Goal: Transaction & Acquisition: Purchase product/service

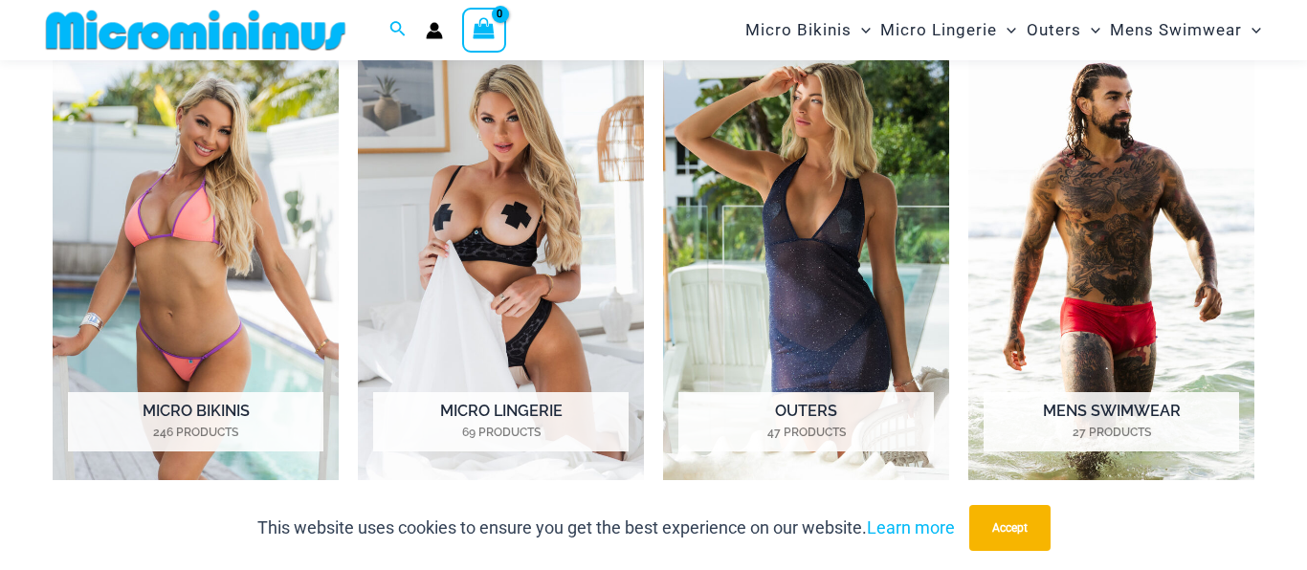
scroll to position [964, 0]
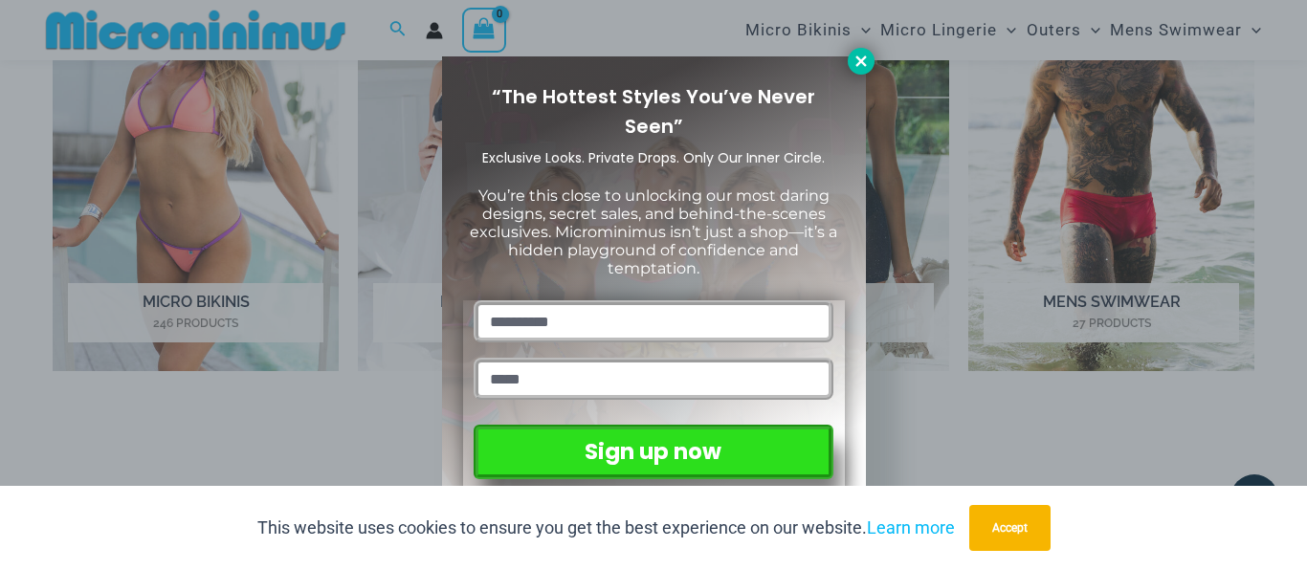
click at [861, 67] on icon at bounding box center [860, 61] width 17 height 17
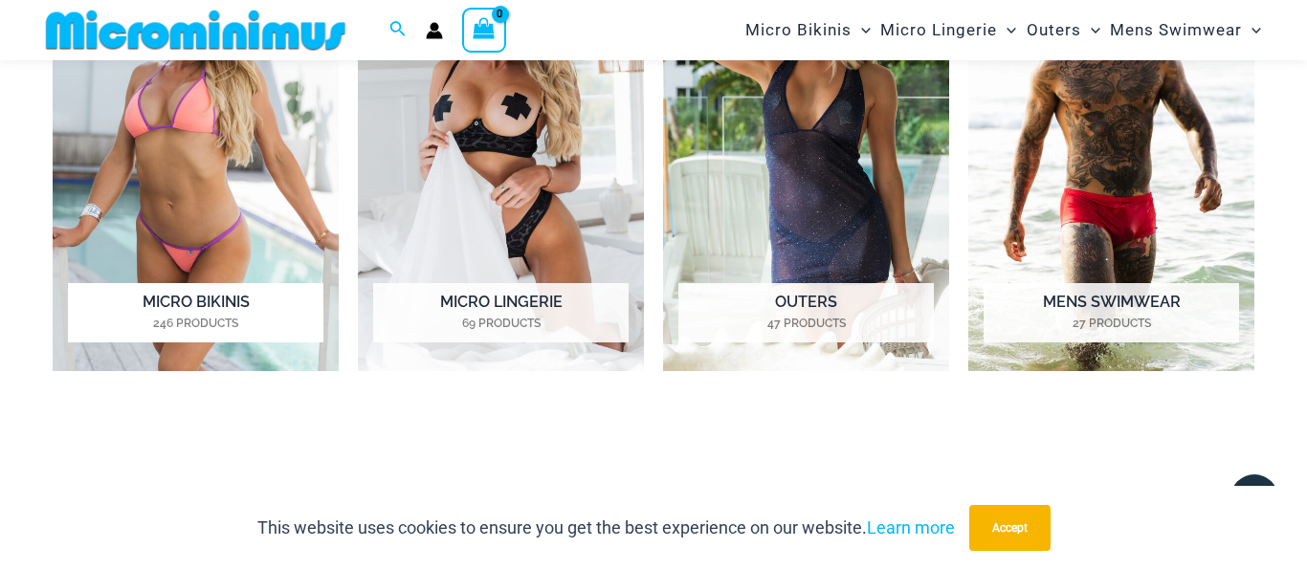
click at [187, 307] on h2 "Micro Bikinis 246 Products" at bounding box center [195, 312] width 255 height 59
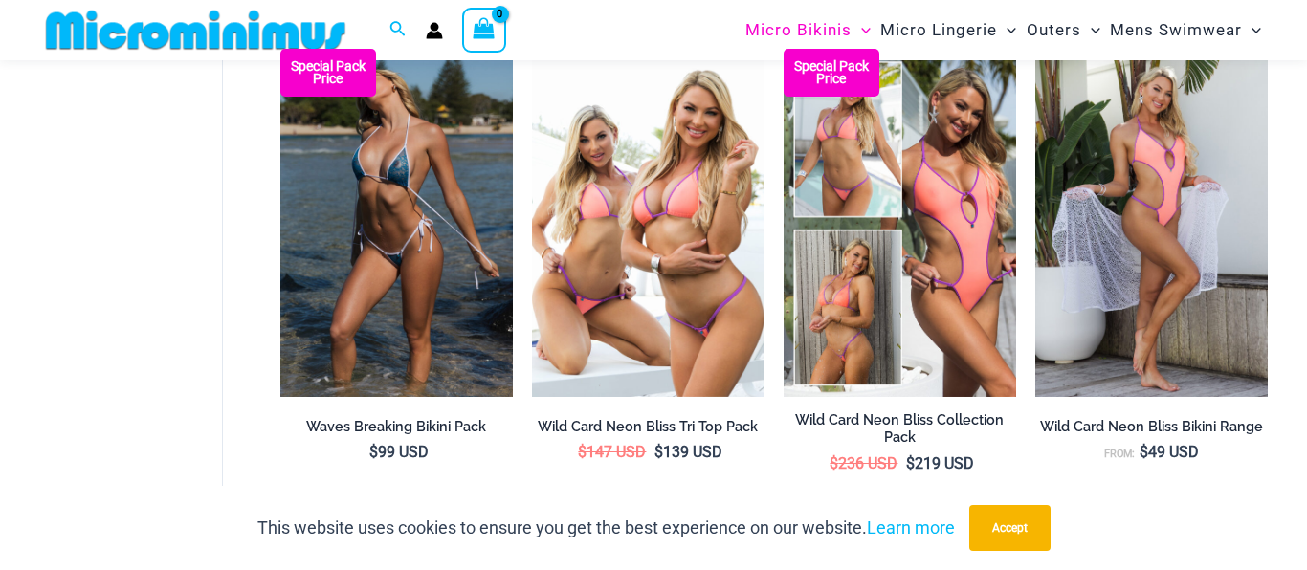
scroll to position [1182, 0]
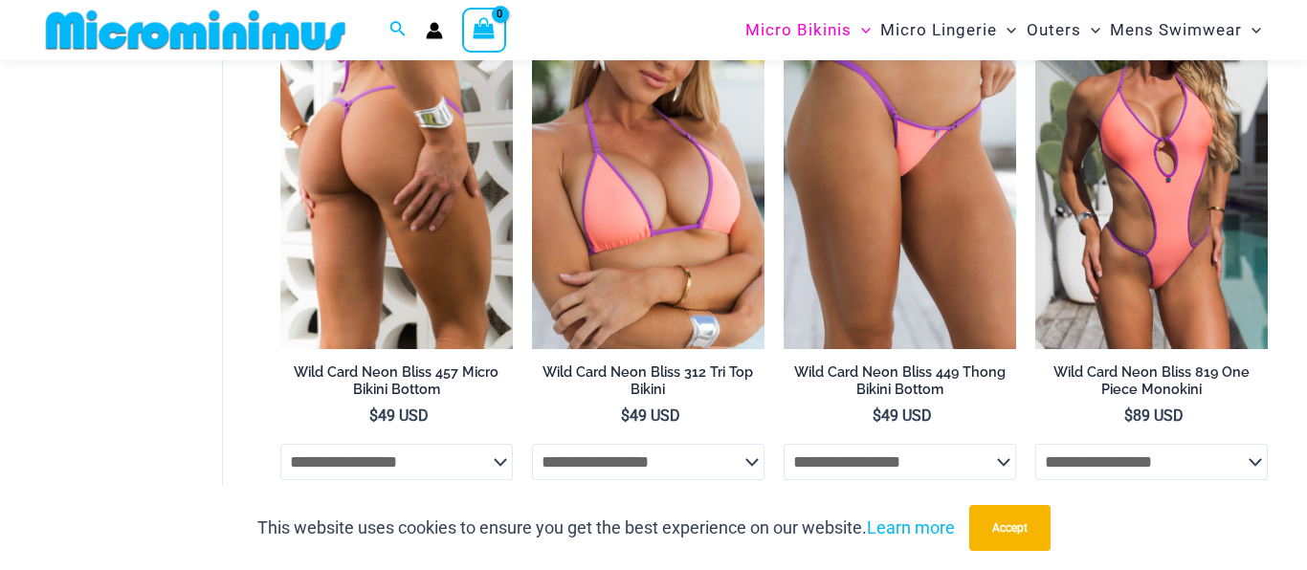
click at [401, 190] on img at bounding box center [396, 175] width 232 height 349
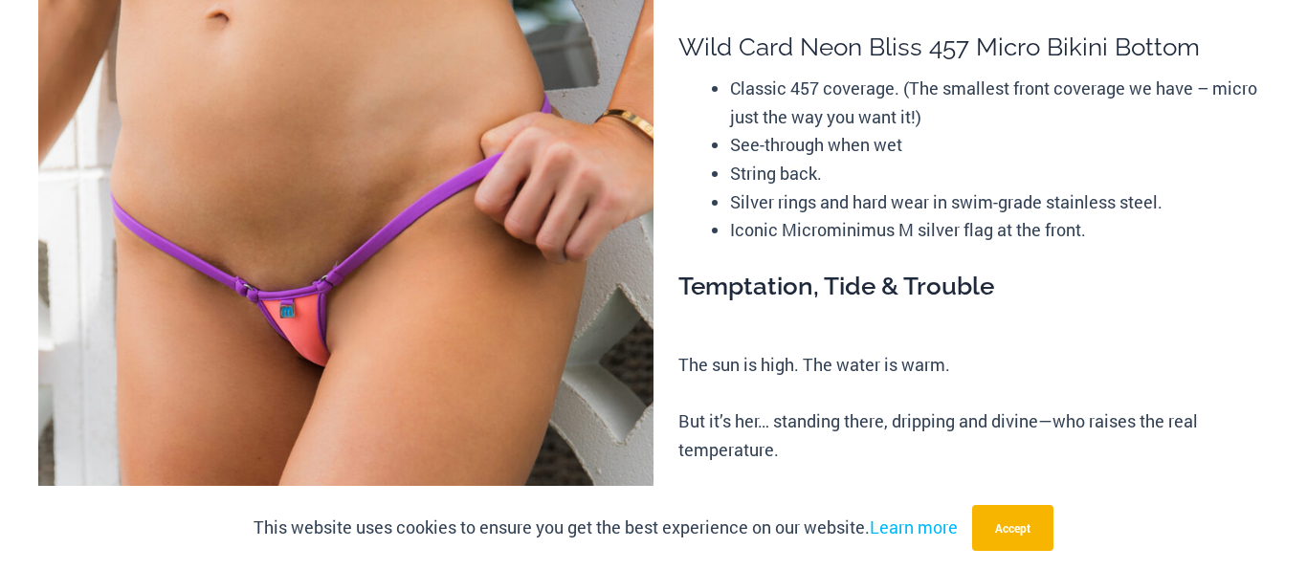
scroll to position [218, 0]
click at [298, 318] on img at bounding box center [345, 434] width 615 height 923
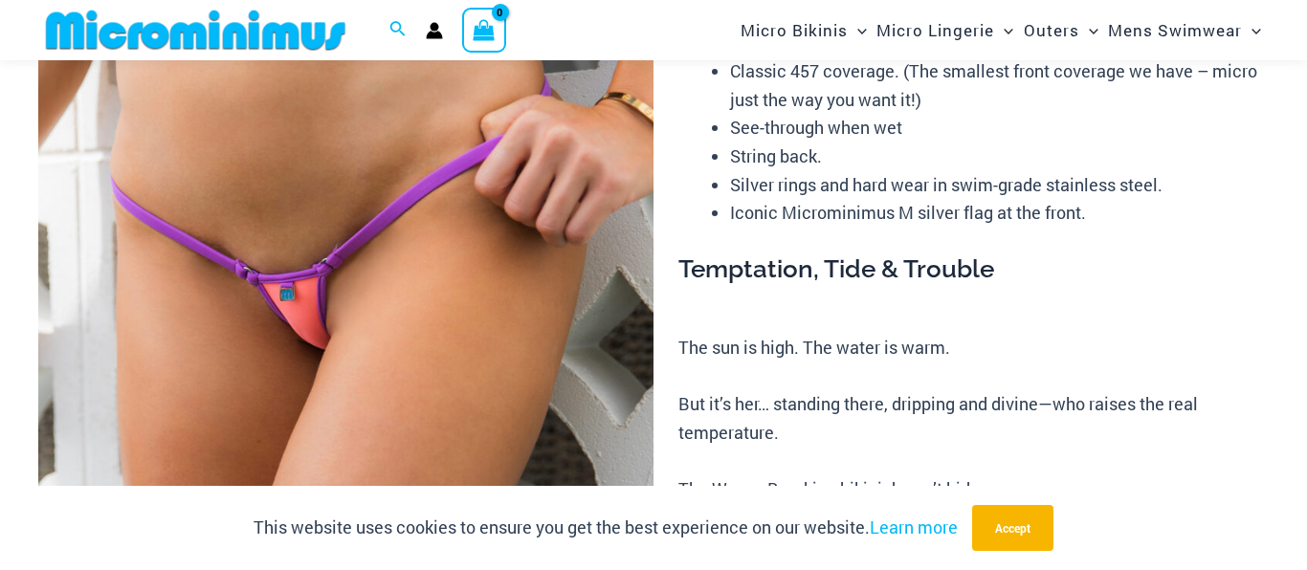
scroll to position [201, 0]
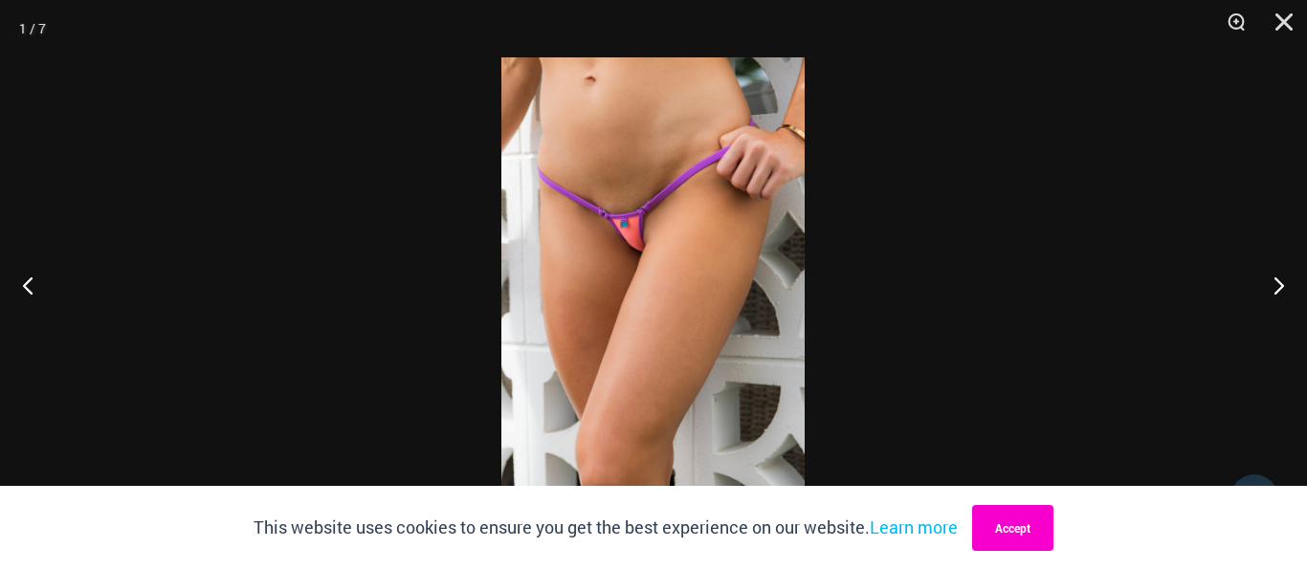
click at [1022, 530] on button "Accept" at bounding box center [1012, 528] width 81 height 46
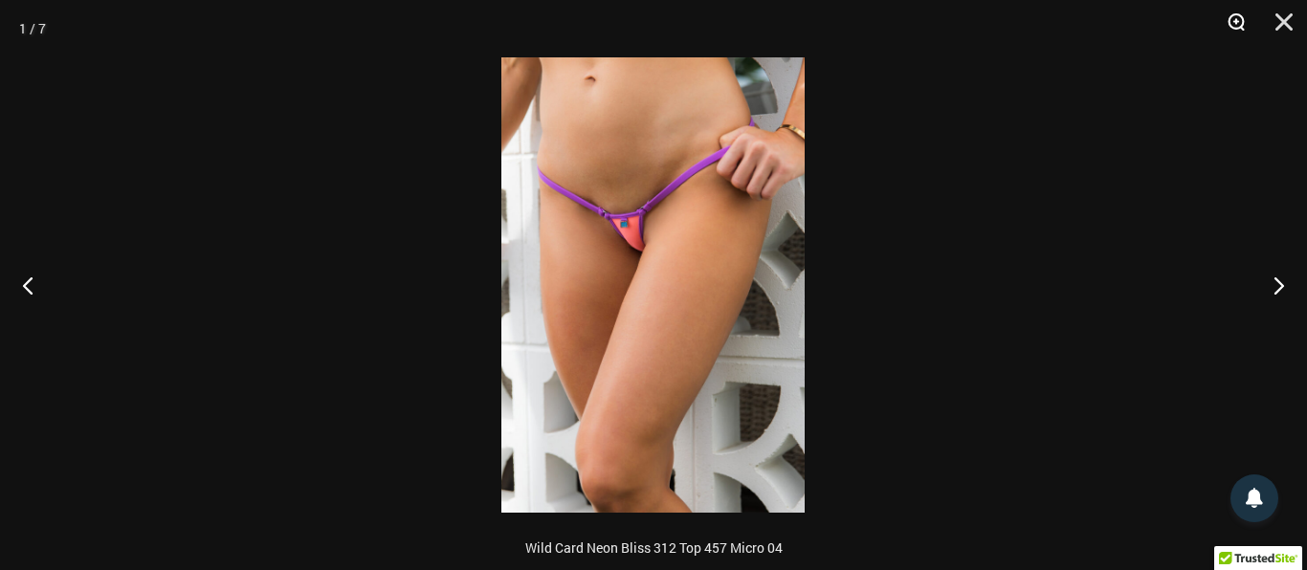
click at [1236, 20] on button "Zoom" at bounding box center [1229, 28] width 48 height 57
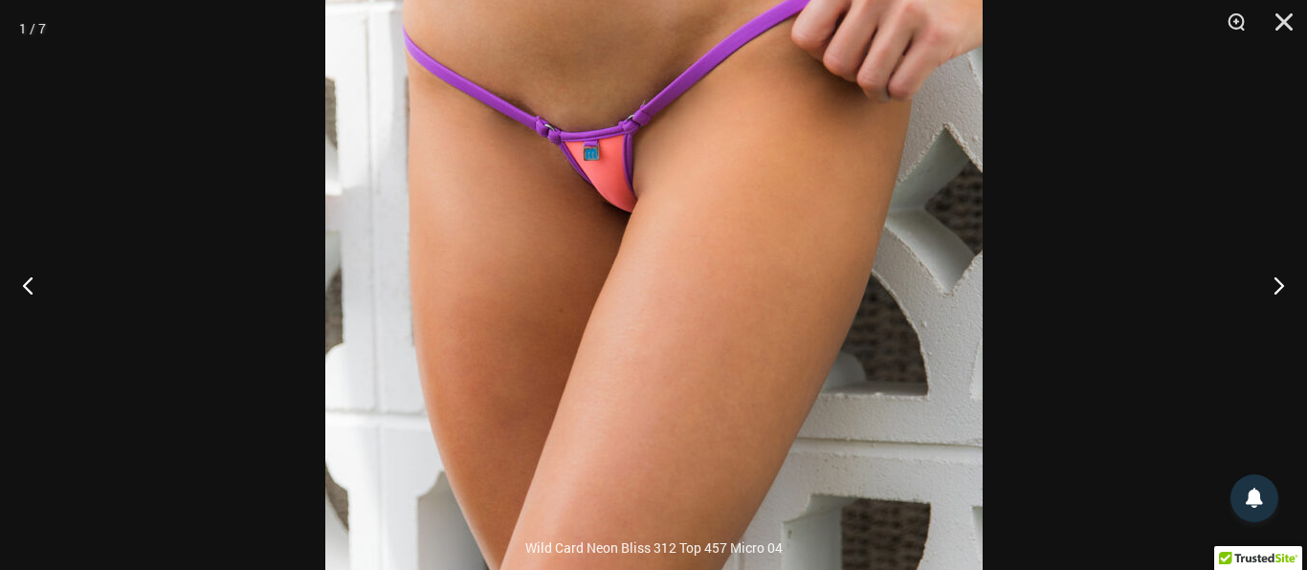
click at [586, 112] on img at bounding box center [653, 284] width 657 height 985
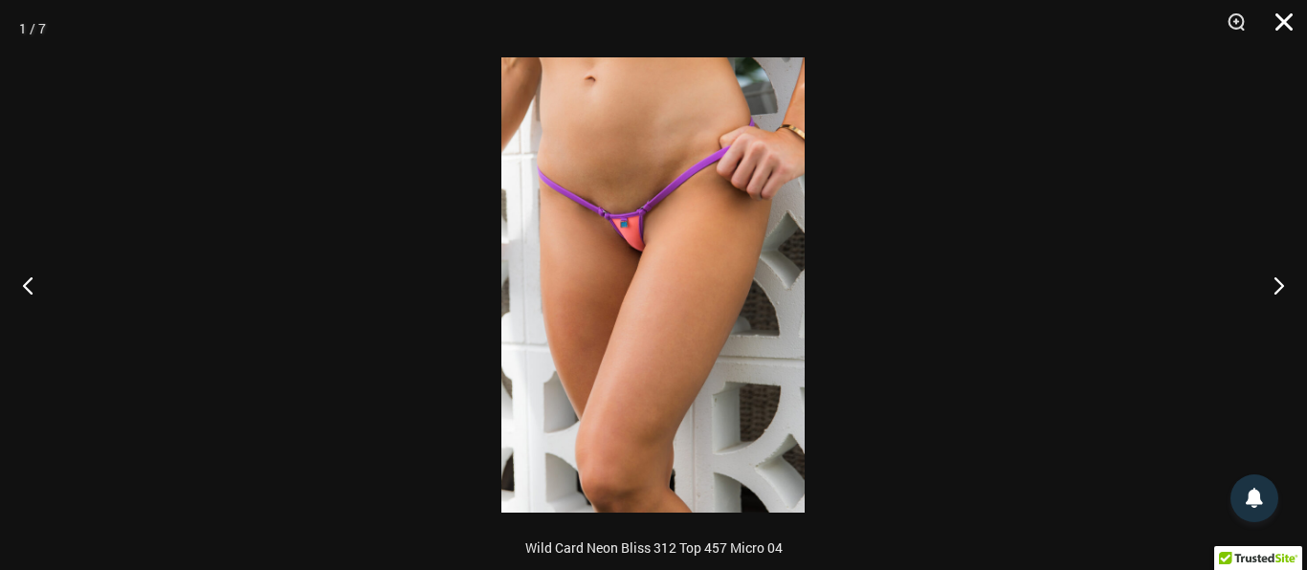
click at [1286, 20] on button "Close" at bounding box center [1277, 28] width 48 height 57
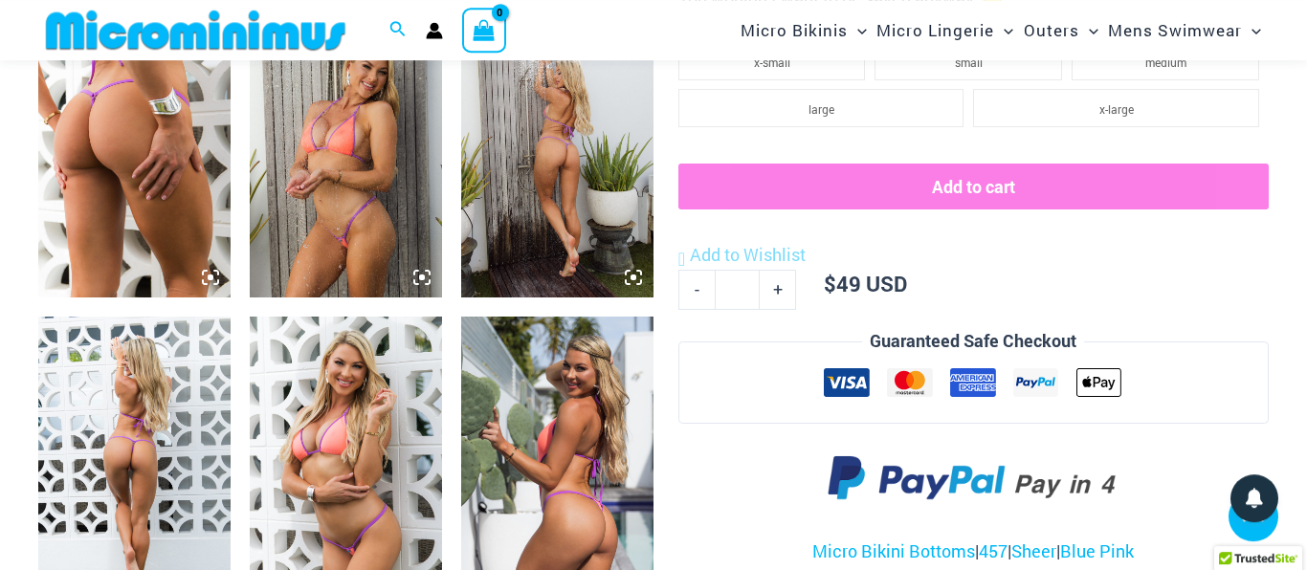
scroll to position [1291, 0]
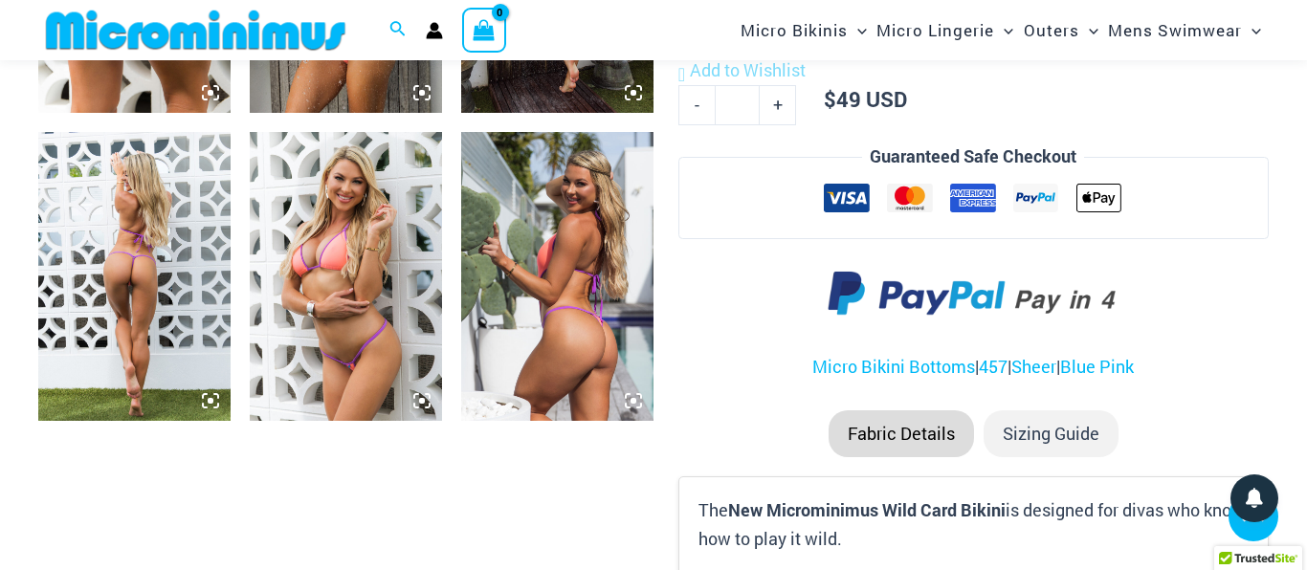
click at [124, 266] on img at bounding box center [134, 276] width 192 height 288
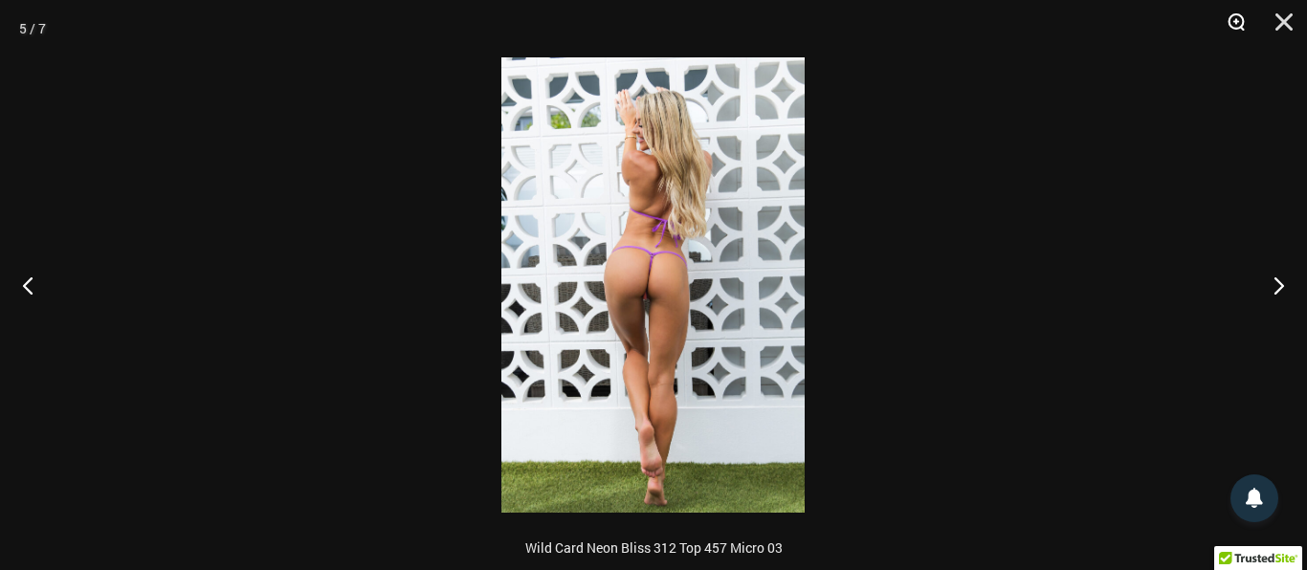
click at [1233, 22] on button "Zoom" at bounding box center [1229, 28] width 48 height 57
